Goal: Find specific page/section: Find specific page/section

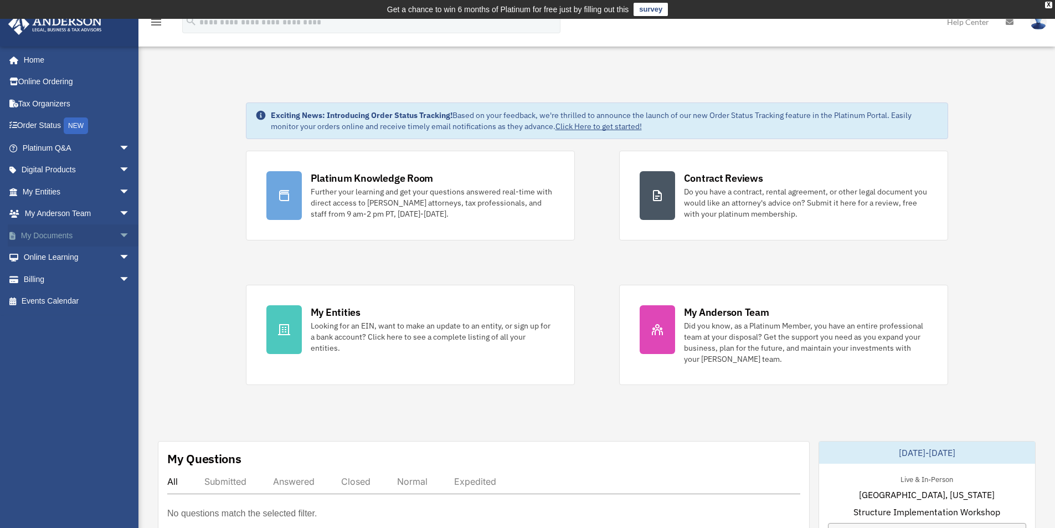
click at [119, 235] on span "arrow_drop_down" at bounding box center [130, 235] width 22 height 23
click at [45, 258] on link "Box" at bounding box center [81, 258] width 131 height 22
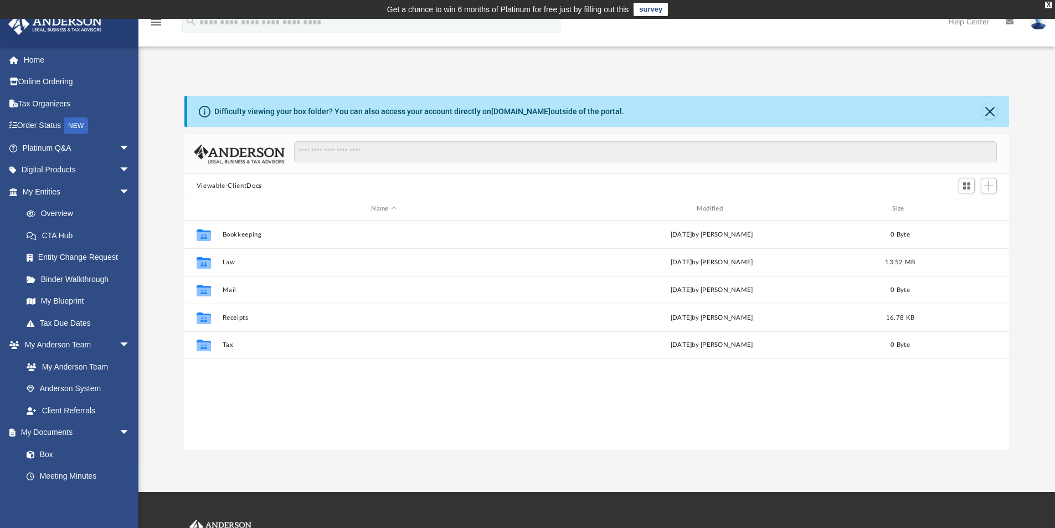
scroll to position [244, 817]
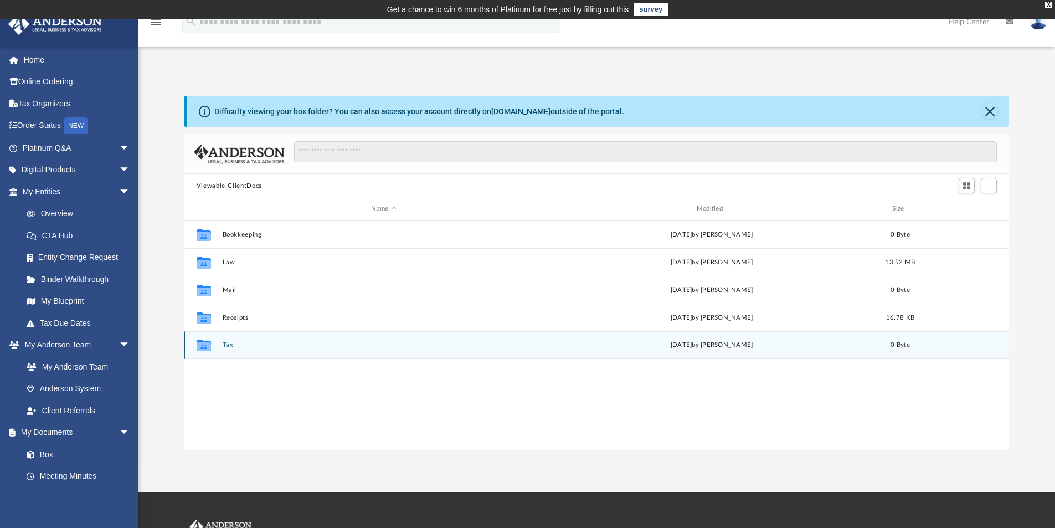
click at [228, 344] on button "Tax" at bounding box center [383, 344] width 323 height 7
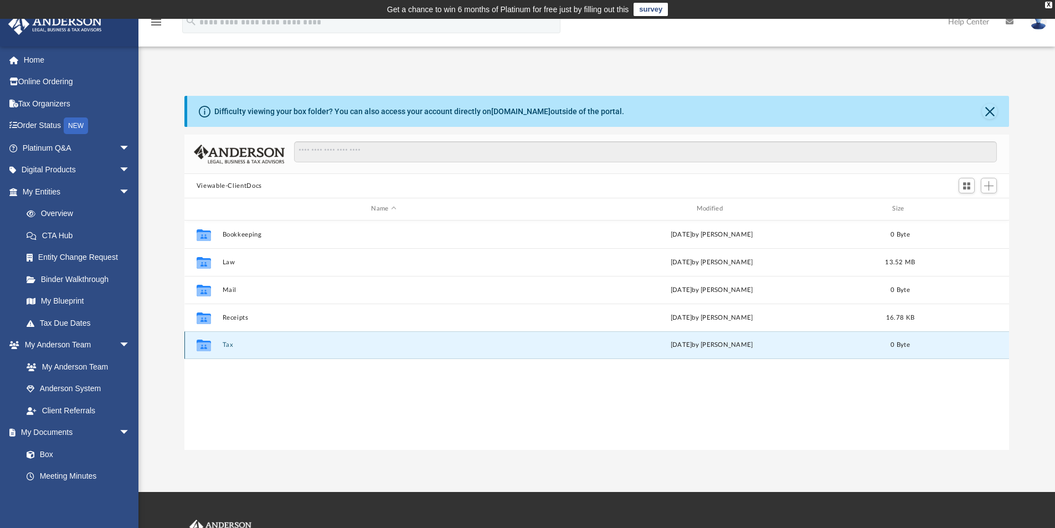
click at [228, 344] on button "Tax" at bounding box center [383, 344] width 323 height 7
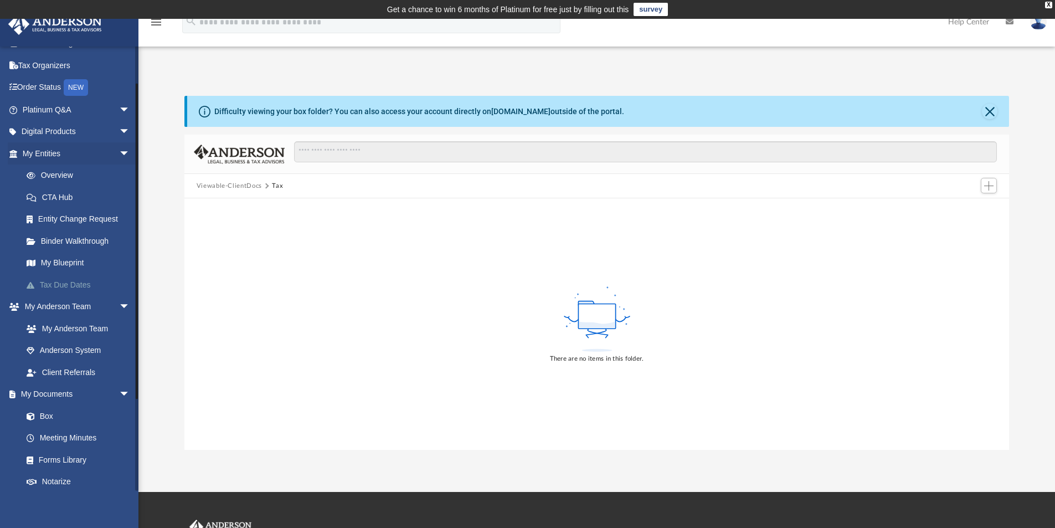
scroll to position [55, 0]
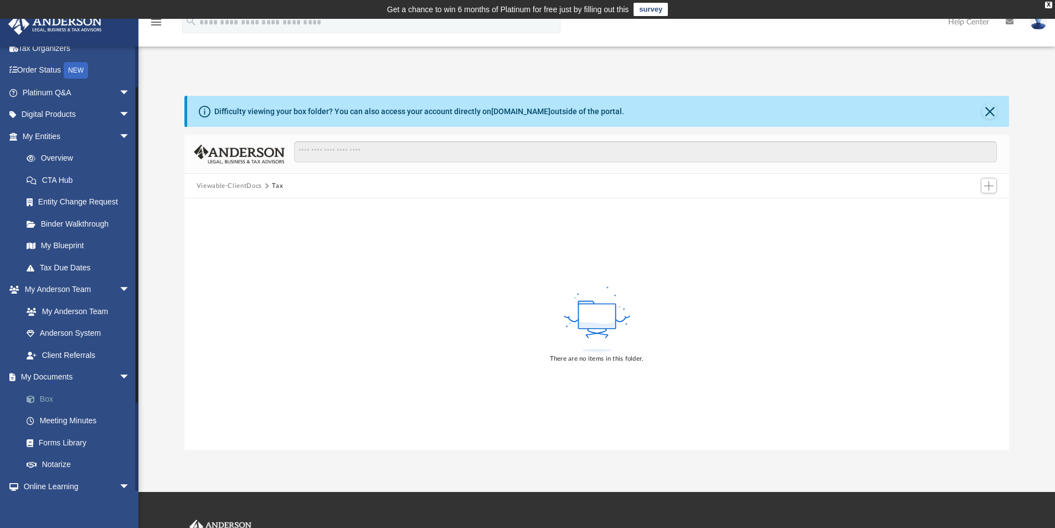
click at [57, 399] on link "Box" at bounding box center [81, 399] width 131 height 22
click at [44, 399] on link "Box" at bounding box center [81, 399] width 131 height 22
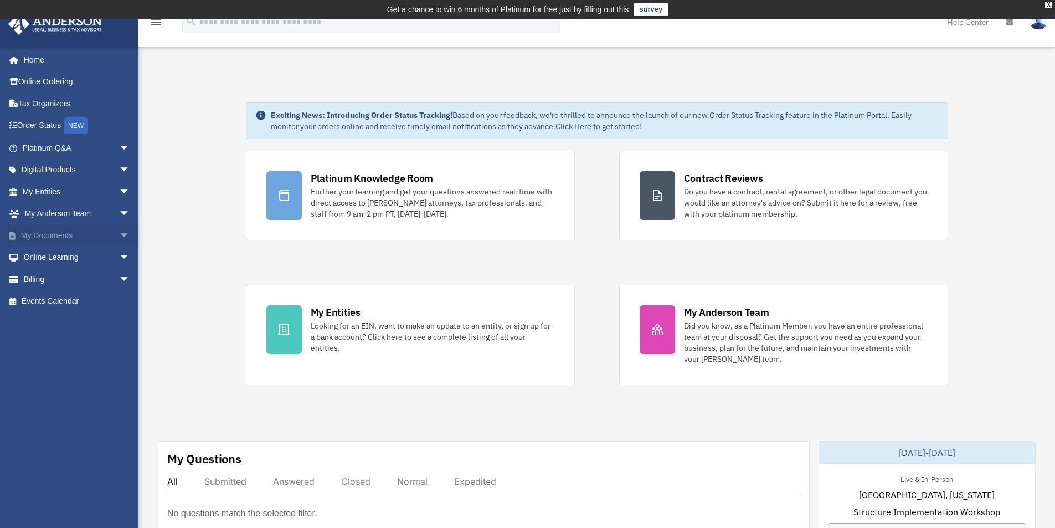
click at [64, 236] on link "My Documents arrow_drop_down" at bounding box center [77, 235] width 139 height 22
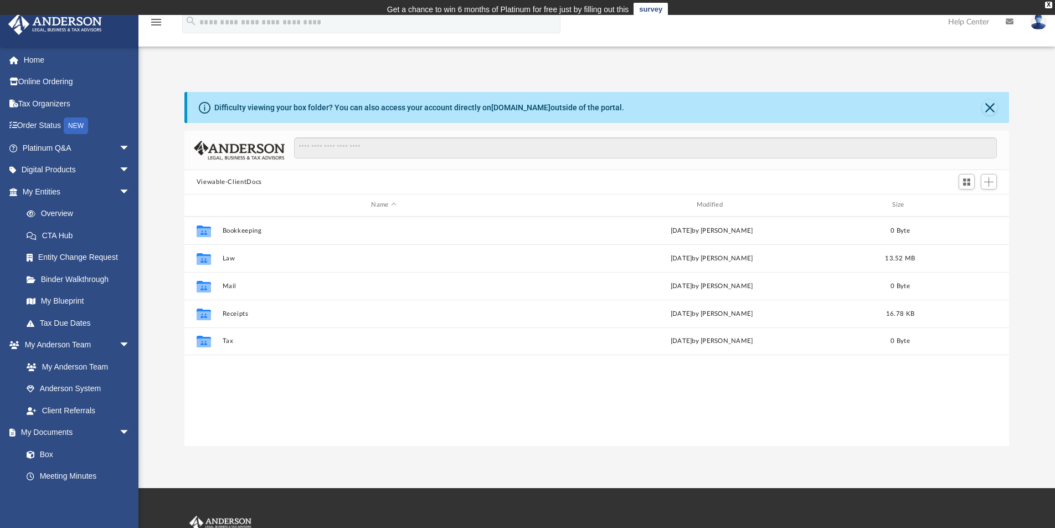
scroll to position [244, 817]
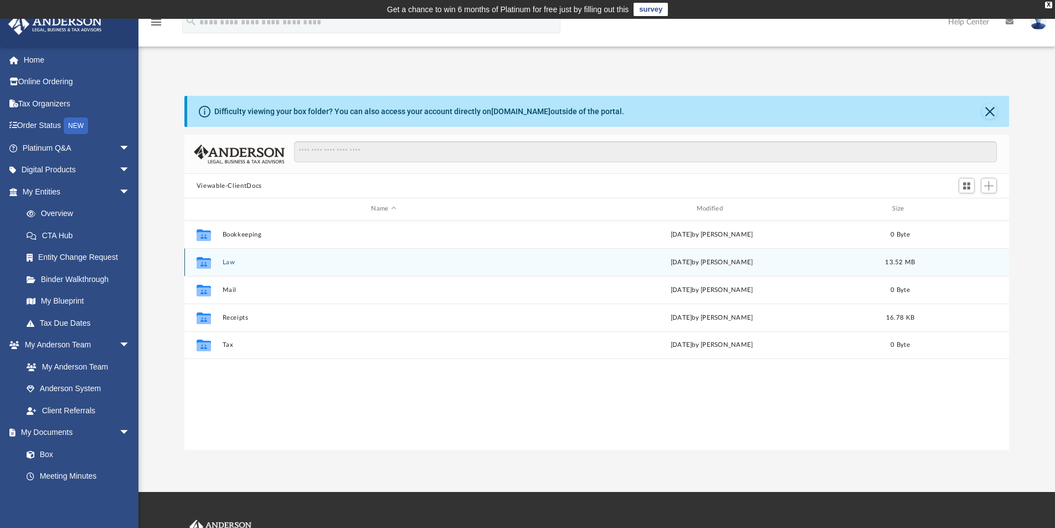
click at [227, 261] on button "Law" at bounding box center [383, 262] width 323 height 7
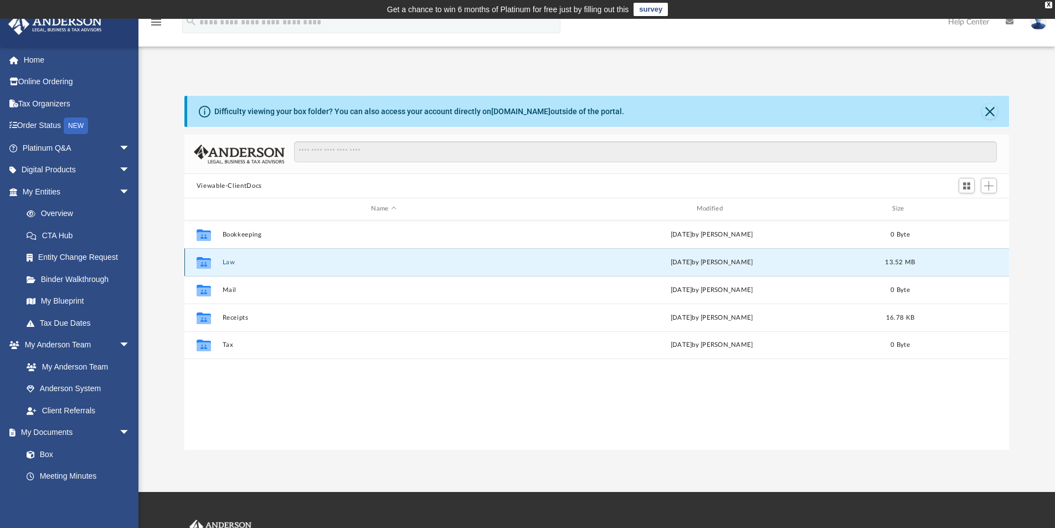
click at [227, 261] on button "Law" at bounding box center [383, 262] width 323 height 7
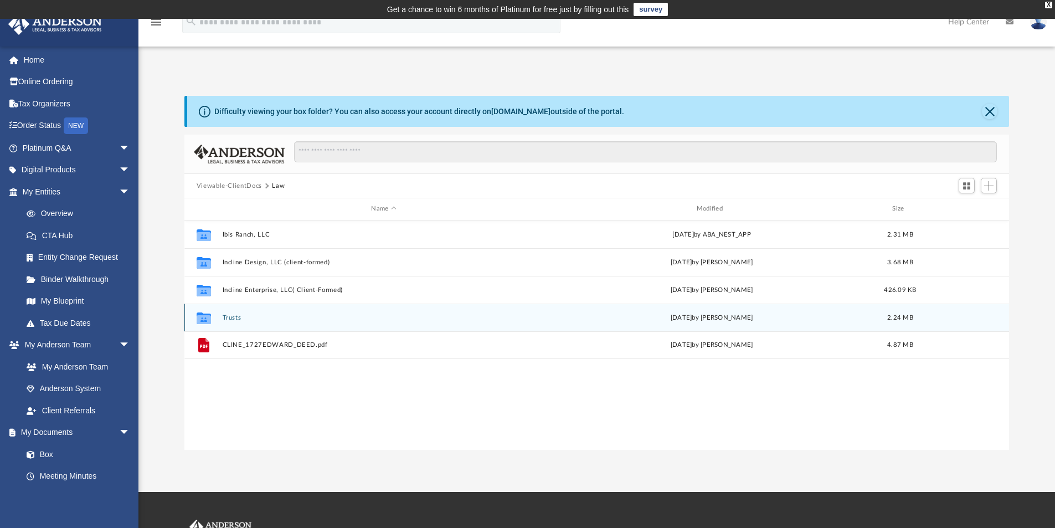
click at [230, 315] on button "Trusts" at bounding box center [383, 317] width 323 height 7
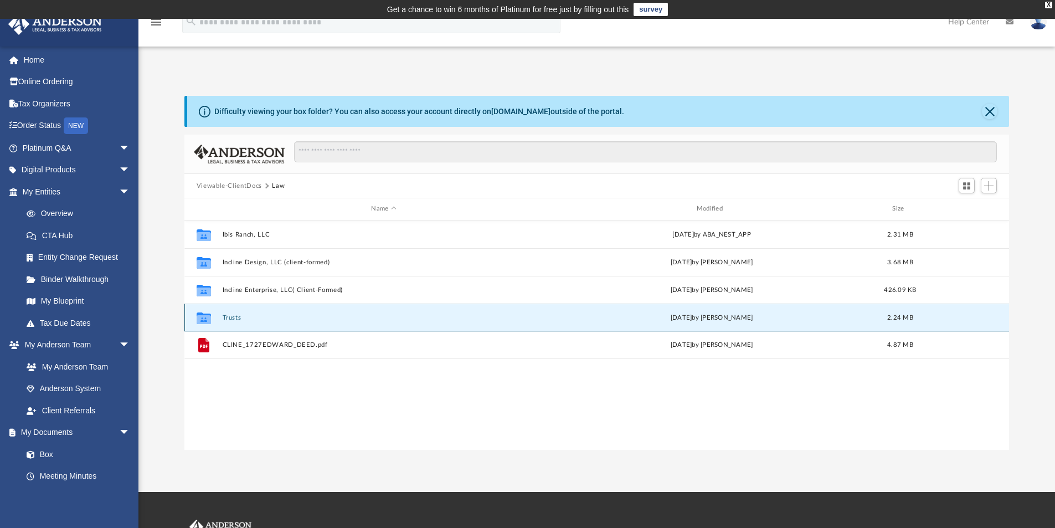
click at [230, 314] on button "Trusts" at bounding box center [383, 317] width 323 height 7
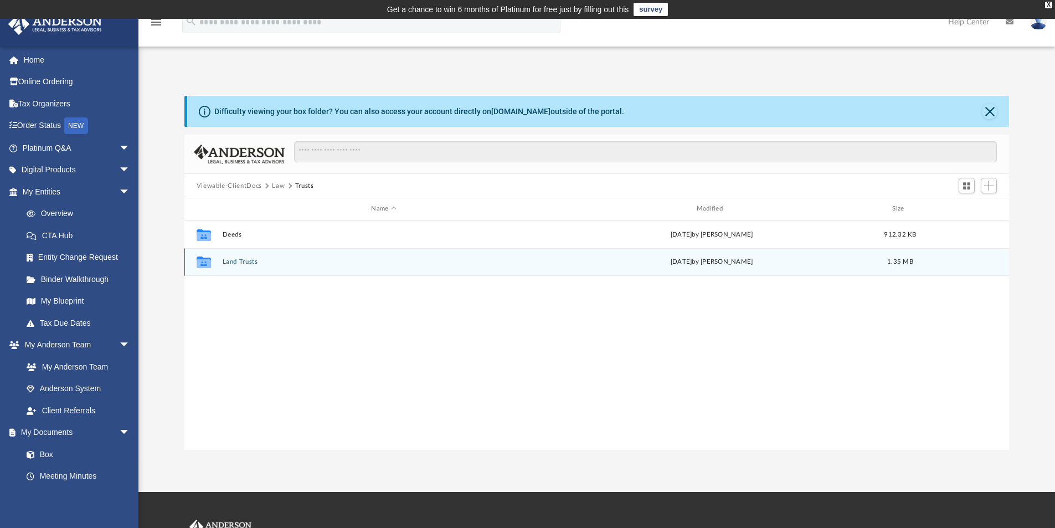
click at [240, 261] on button "Land Trusts" at bounding box center [383, 261] width 323 height 7
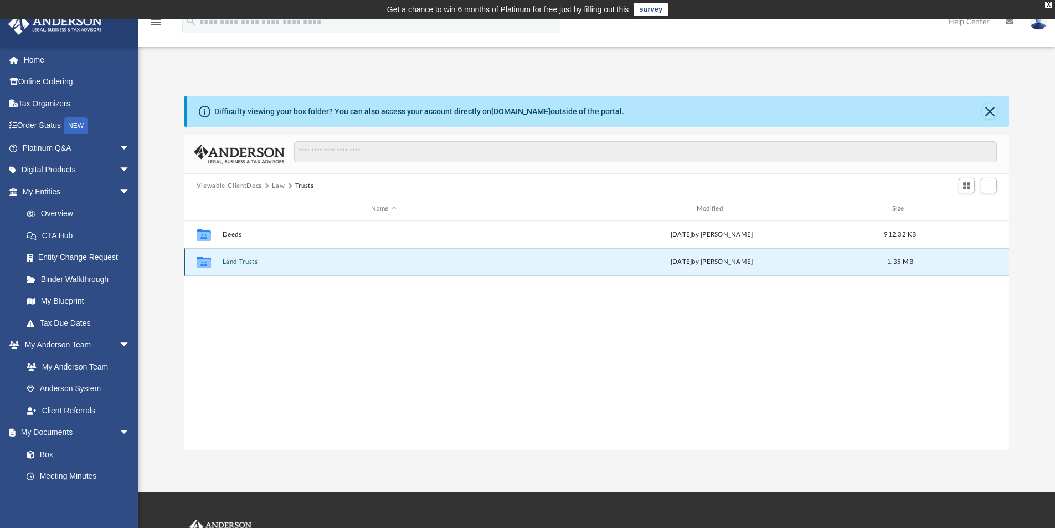
click at [240, 261] on button "Land Trusts" at bounding box center [383, 261] width 323 height 7
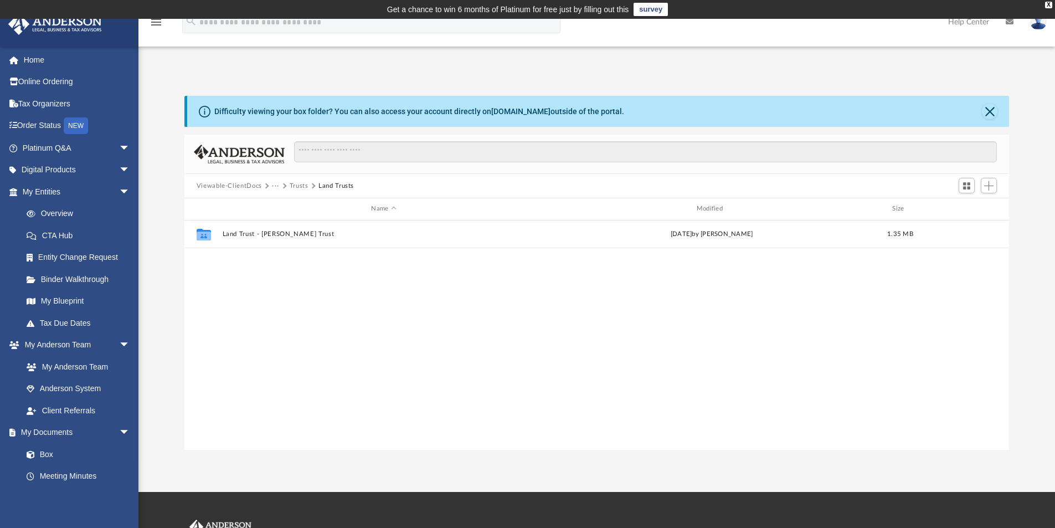
click at [296, 182] on button "Trusts" at bounding box center [299, 186] width 19 height 10
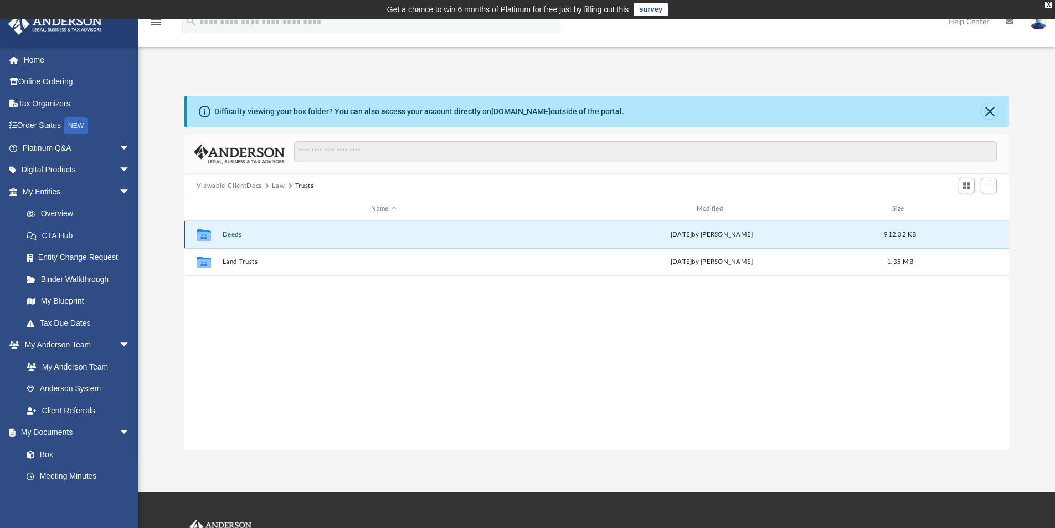
click at [233, 234] on button "Deeds" at bounding box center [383, 234] width 323 height 7
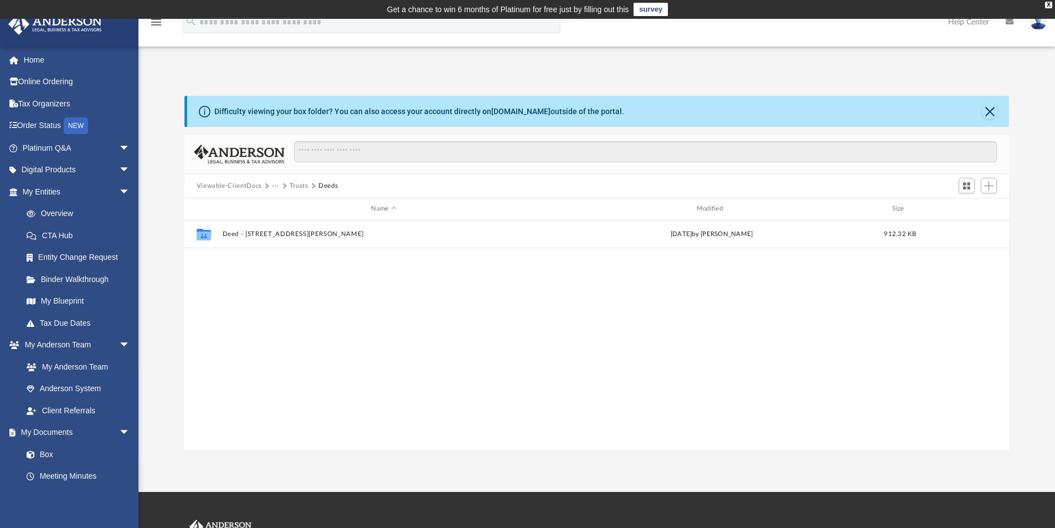
click at [293, 186] on button "Trusts" at bounding box center [299, 186] width 19 height 10
click at [276, 186] on button "Law" at bounding box center [278, 186] width 13 height 10
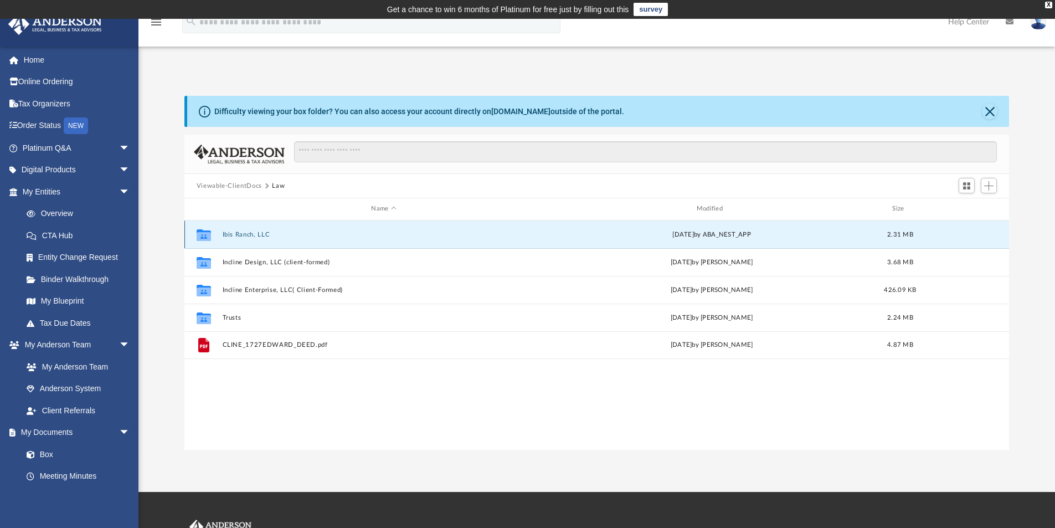
click at [247, 235] on button "Ibis Ranch, LLC" at bounding box center [383, 234] width 323 height 7
click at [249, 235] on button "Ibis Ranch, LLC" at bounding box center [383, 234] width 323 height 7
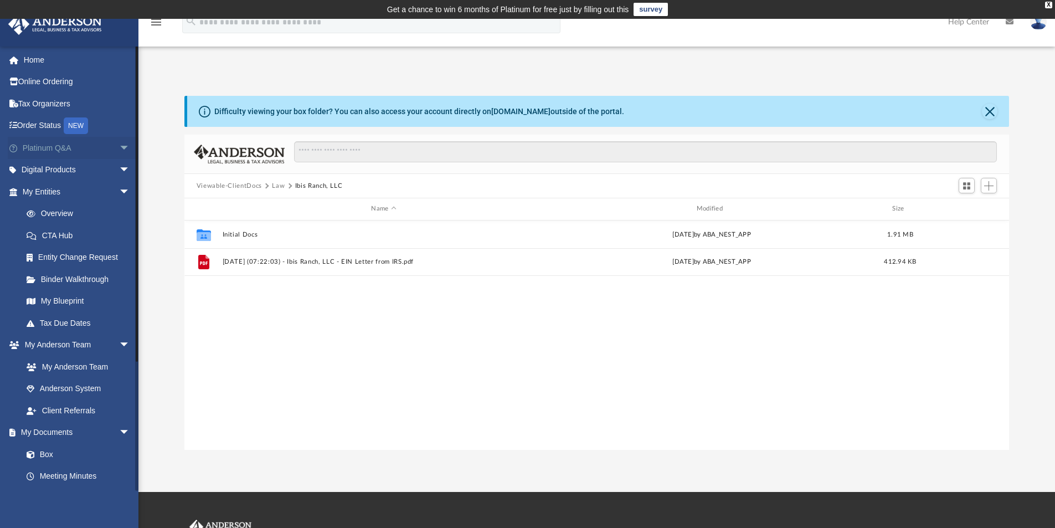
click at [66, 147] on link "Platinum Q&A arrow_drop_down" at bounding box center [77, 148] width 139 height 22
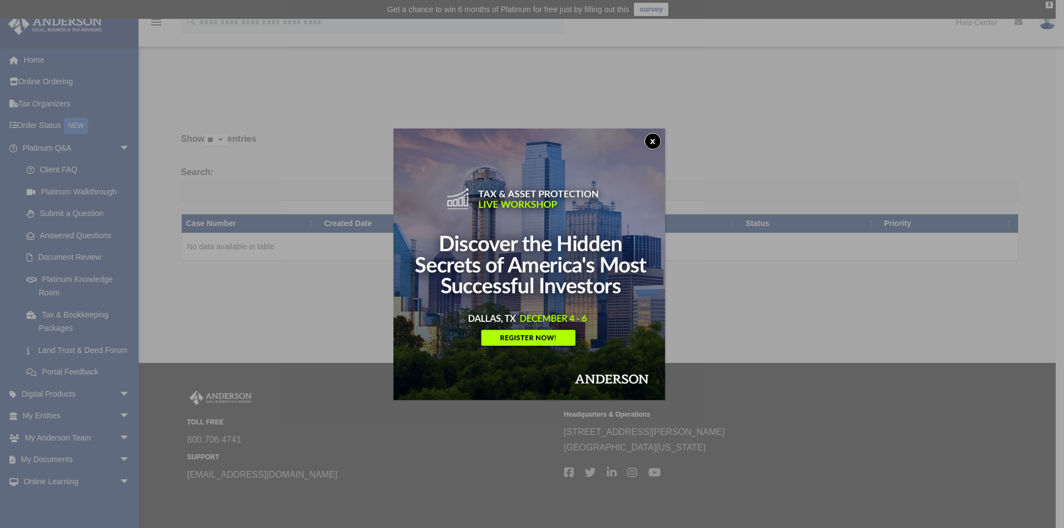
click at [659, 143] on button "x" at bounding box center [652, 141] width 17 height 17
